Goal: Task Accomplishment & Management: Complete application form

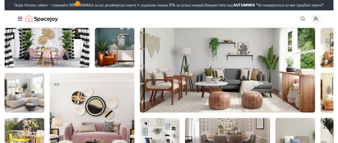
scroll to position [5021, 0]
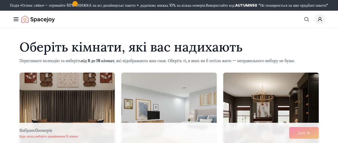
scroll to position [53, 0]
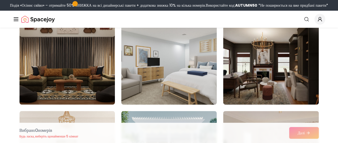
click at [167, 80] on img at bounding box center [169, 62] width 100 height 90
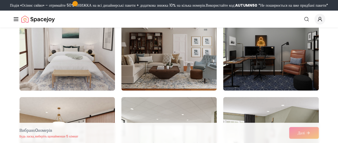
scroll to position [694, 0]
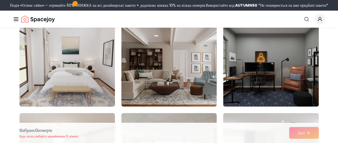
click at [84, 63] on img at bounding box center [67, 64] width 100 height 90
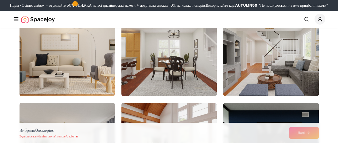
scroll to position [801, 0]
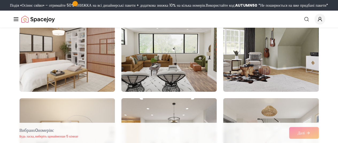
click at [79, 70] on img at bounding box center [67, 49] width 100 height 90
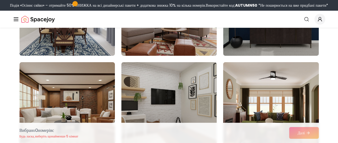
scroll to position [1068, 0]
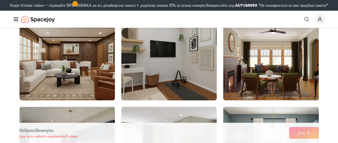
click at [198, 72] on img at bounding box center [169, 58] width 100 height 90
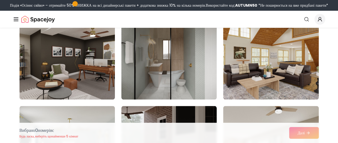
scroll to position [1254, 0]
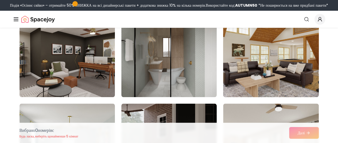
click at [305, 72] on img at bounding box center [270, 55] width 100 height 90
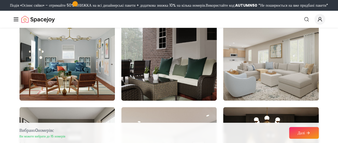
scroll to position [1335, 0]
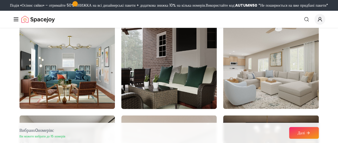
click at [184, 88] on img at bounding box center [169, 66] width 100 height 90
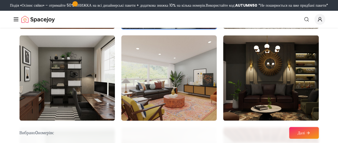
scroll to position [1441, 0]
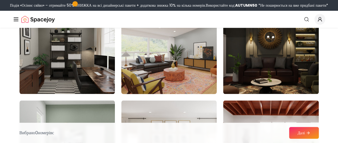
click at [178, 84] on img at bounding box center [169, 51] width 100 height 90
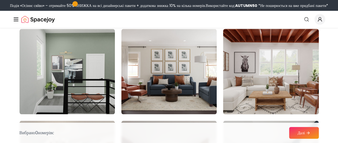
scroll to position [1521, 0]
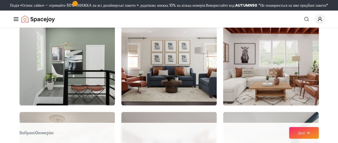
click at [291, 78] on img at bounding box center [270, 63] width 100 height 90
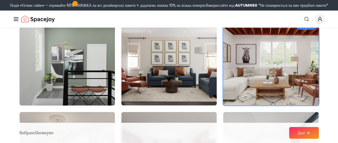
click at [63, 102] on img at bounding box center [67, 63] width 100 height 90
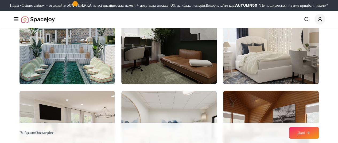
scroll to position [2082, 0]
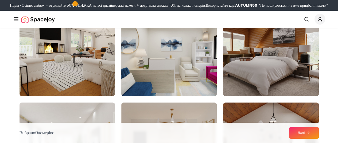
click at [191, 94] on img at bounding box center [169, 54] width 100 height 90
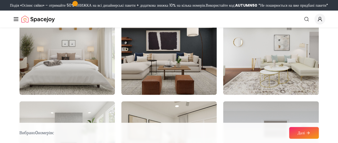
scroll to position [2642, 0]
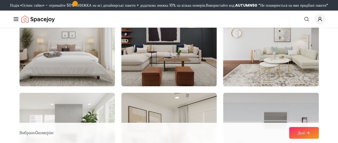
click at [259, 67] on img at bounding box center [270, 44] width 100 height 90
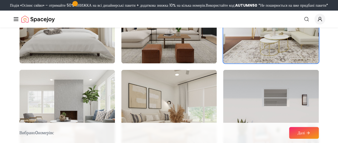
scroll to position [2722, 0]
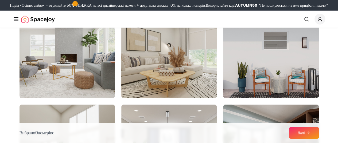
click at [165, 79] on img at bounding box center [169, 56] width 100 height 90
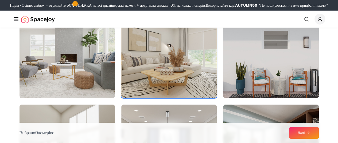
click at [285, 69] on img at bounding box center [270, 56] width 100 height 90
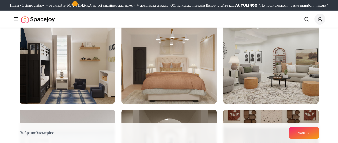
scroll to position [2909, 0]
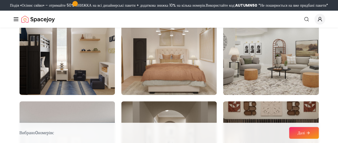
click at [264, 71] on img at bounding box center [270, 52] width 100 height 90
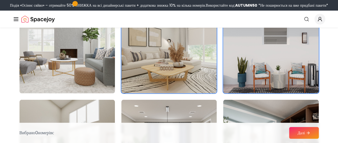
scroll to position [2722, 0]
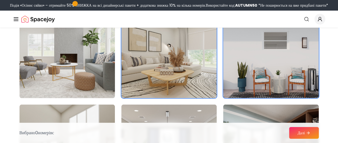
click at [48, 95] on img at bounding box center [67, 56] width 100 height 90
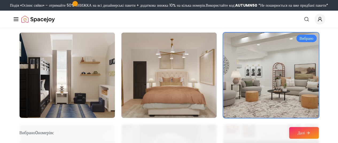
scroll to position [2936, 0]
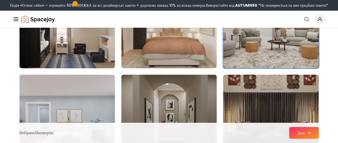
click at [299, 135] on font "Далі" at bounding box center [300, 132] width 7 height 5
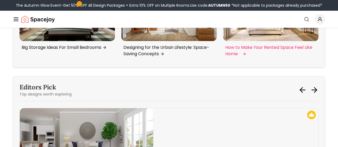
scroll to position [1132, 0]
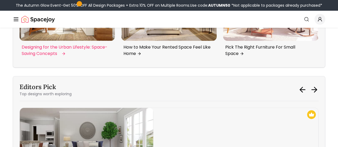
click at [43, 57] on p "Designing for the Urban Lifestyle: Space-Saving Concepts" at bounding box center [66, 50] width 89 height 13
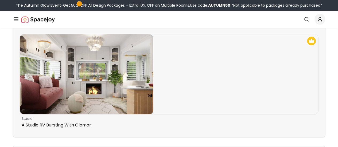
scroll to position [1228, 0]
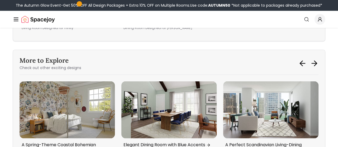
scroll to position [1415, 0]
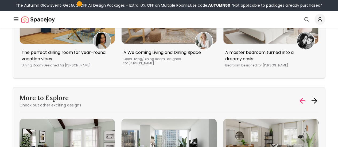
click at [305, 104] on icon at bounding box center [302, 100] width 9 height 9
click at [300, 103] on icon at bounding box center [301, 100] width 2 height 5
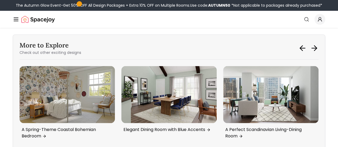
scroll to position [1441, 0]
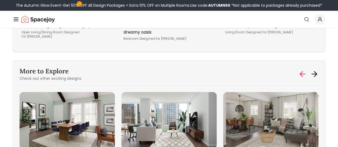
click at [305, 77] on icon at bounding box center [302, 74] width 9 height 9
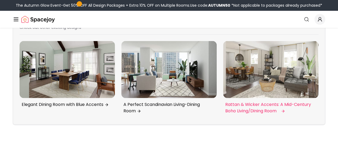
scroll to position [1468, 0]
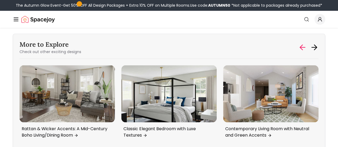
click at [302, 52] on icon at bounding box center [302, 47] width 9 height 9
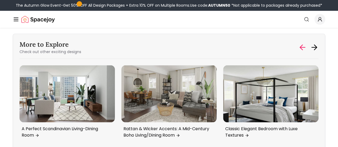
click at [302, 52] on icon at bounding box center [302, 47] width 9 height 9
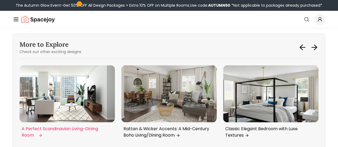
click at [37, 133] on p "A Perfect Scandinavian Living-Dining Room" at bounding box center [66, 131] width 89 height 13
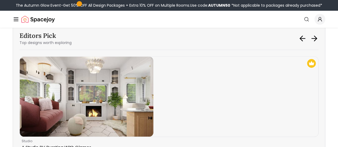
scroll to position [1228, 0]
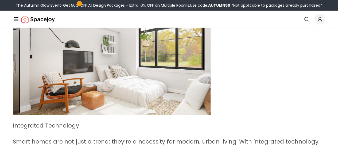
scroll to position [774, 0]
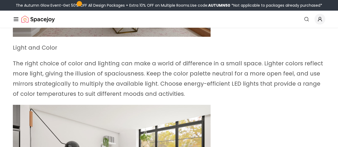
click at [0, 0] on icon "Main" at bounding box center [0, 0] width 0 height 0
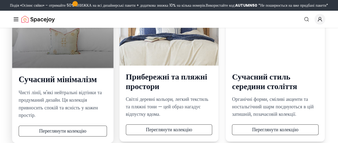
scroll to position [91, 0]
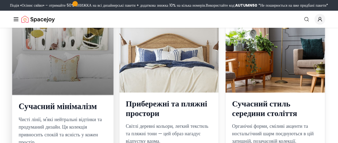
click at [51, 112] on font "Сучасний мінімалізм" at bounding box center [58, 106] width 78 height 12
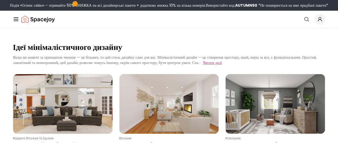
click at [222, 65] on font "Читати далі" at bounding box center [212, 62] width 19 height 5
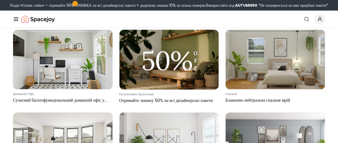
scroll to position [1548, 0]
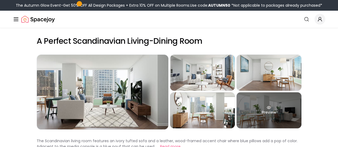
click at [280, 120] on div "Preview" at bounding box center [268, 110] width 65 height 36
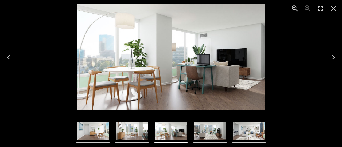
click at [333, 57] on icon "Next" at bounding box center [333, 57] width 9 height 9
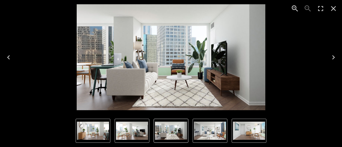
click at [333, 57] on icon "Next" at bounding box center [333, 57] width 9 height 9
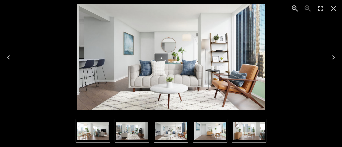
click at [331, 57] on icon "Next" at bounding box center [333, 57] width 9 height 9
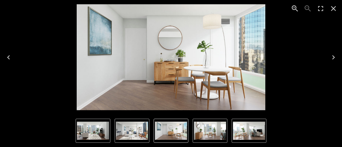
click at [333, 56] on icon "Next" at bounding box center [333, 57] width 3 height 4
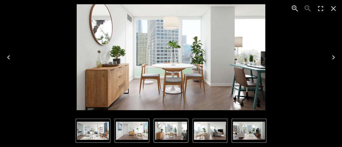
click at [333, 56] on icon "Next" at bounding box center [333, 57] width 3 height 4
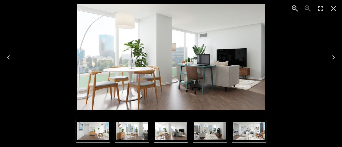
click at [332, 57] on icon "Next" at bounding box center [333, 57] width 9 height 9
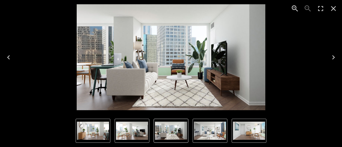
click at [331, 56] on icon "Next" at bounding box center [333, 57] width 9 height 9
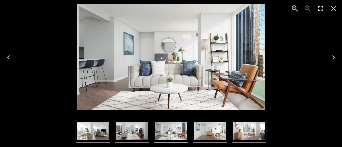
click at [333, 7] on icon "Close" at bounding box center [333, 8] width 9 height 9
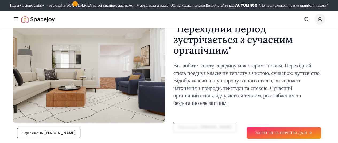
scroll to position [53, 0]
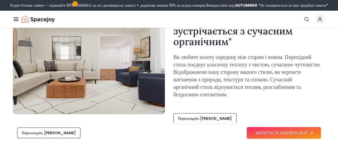
click at [294, 132] on font "ЗБЕРЕГТИ ТА ПЕРЕЙТИ ДАЛІ" at bounding box center [281, 132] width 52 height 5
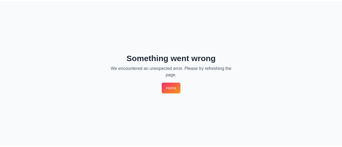
scroll to position [0, 0]
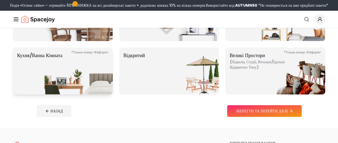
scroll to position [133, 0]
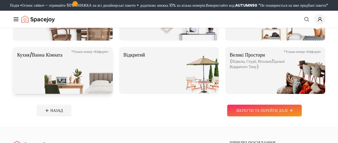
click at [59, 71] on img at bounding box center [78, 70] width 68 height 47
click at [61, 81] on img at bounding box center [78, 70] width 68 height 47
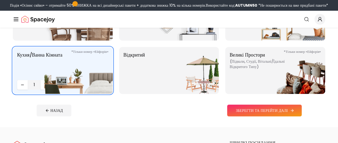
click at [262, 113] on font "ЗБЕРЕГТИ ТА ПЕРЕЙТИ ДАЛІ" at bounding box center [261, 110] width 52 height 5
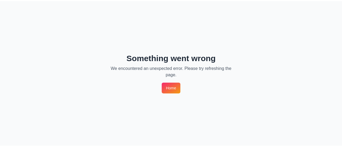
scroll to position [0, 0]
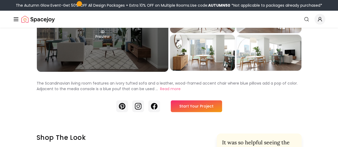
scroll to position [27, 0]
